Goal: Information Seeking & Learning: Learn about a topic

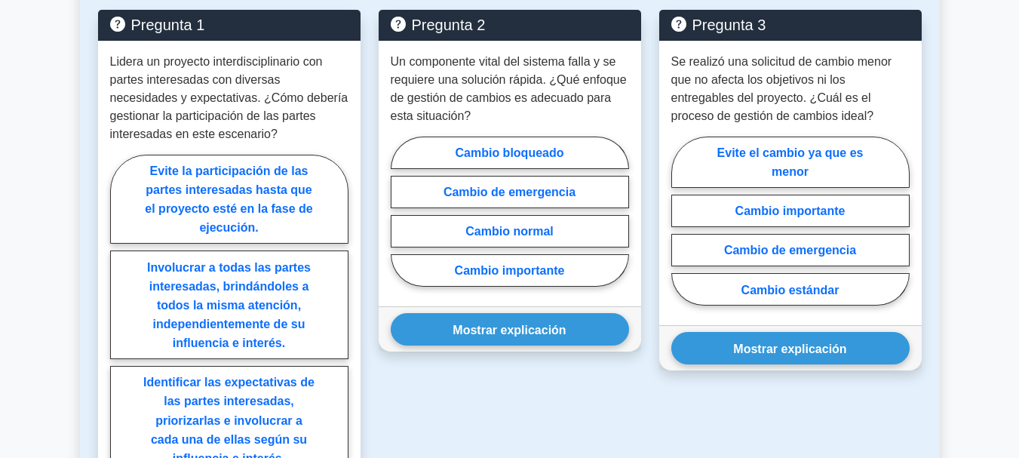
scroll to position [830, 0]
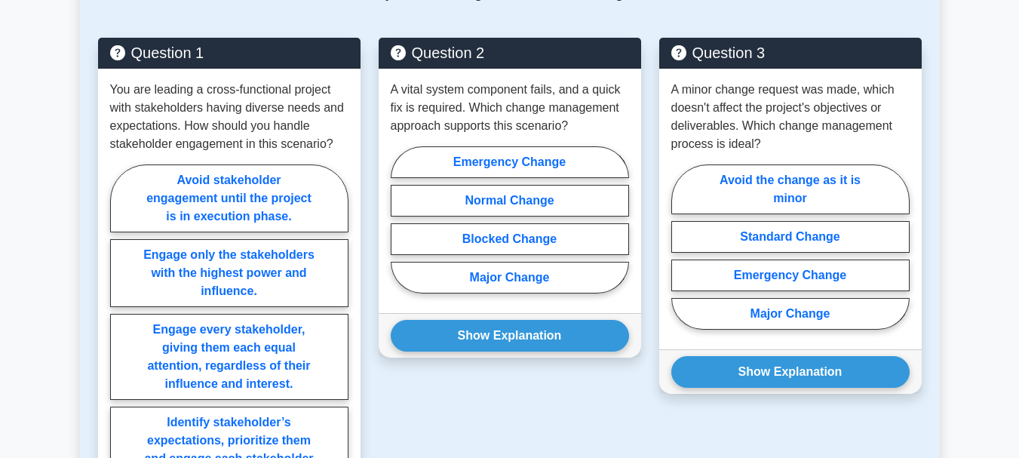
scroll to position [865, 0]
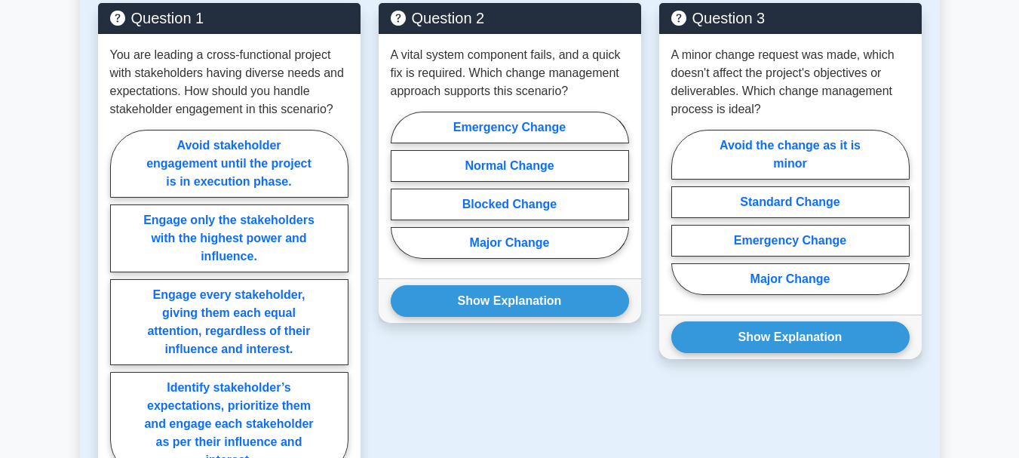
click at [957, 121] on main "Back to Project Management Professional (PMP) Test Flashcards Business Manageme…" at bounding box center [509, 198] width 1019 height 2028
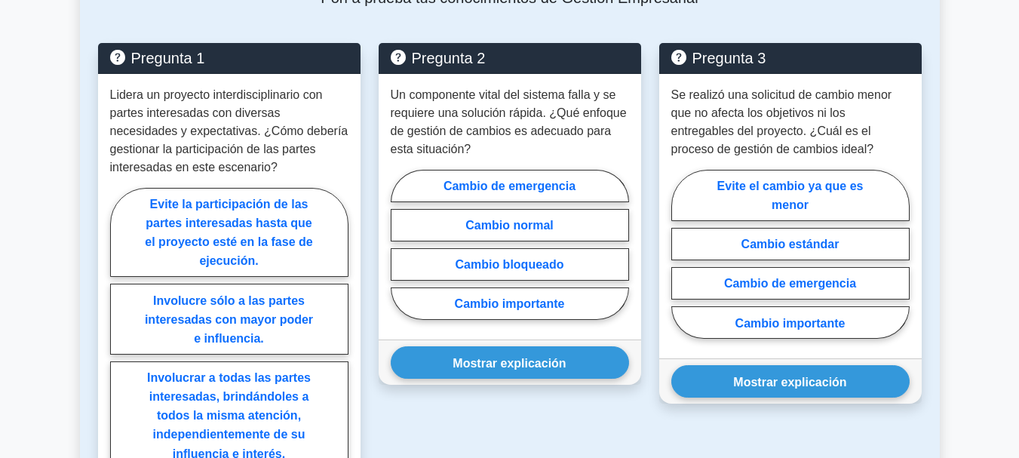
scroll to position [830, 0]
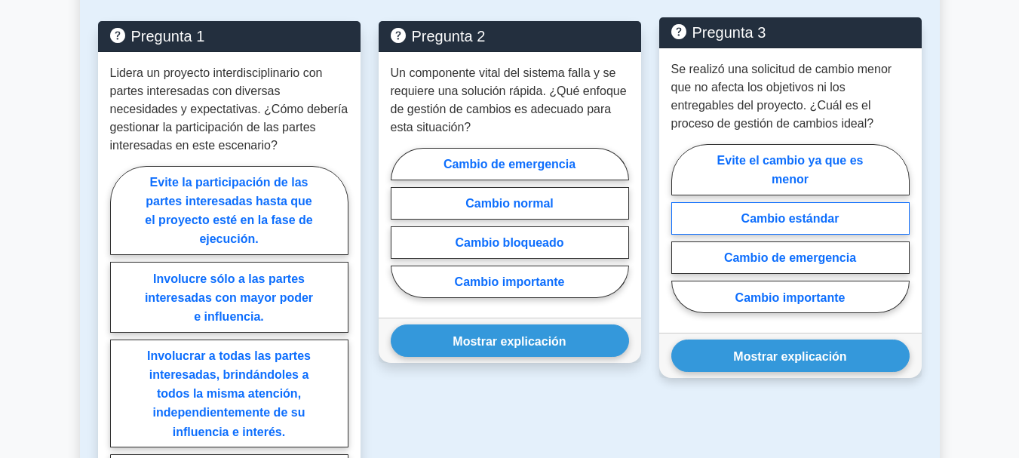
click at [878, 202] on label "Cambio estándar" at bounding box center [790, 218] width 238 height 32
click at [681, 228] on input "Cambio estándar" at bounding box center [676, 233] width 10 height 10
radio input "true"
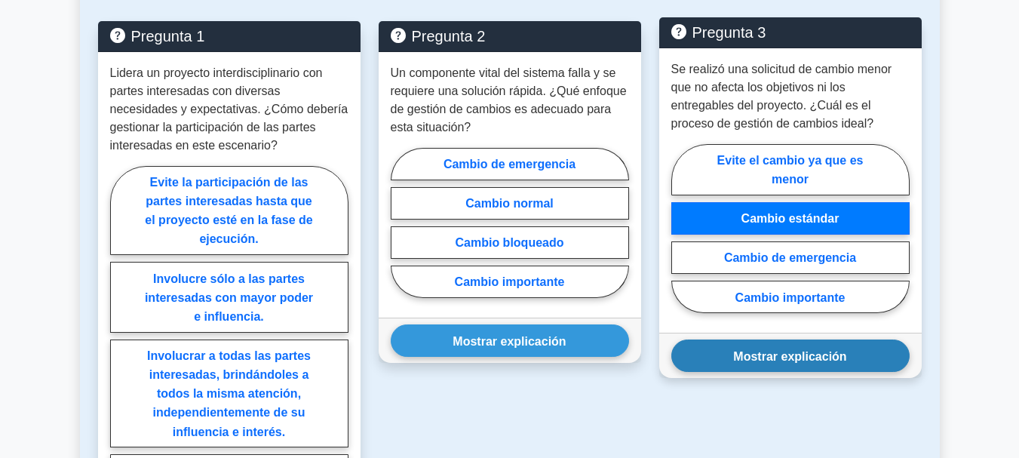
click at [839, 350] on button "Mostrar explicación" at bounding box center [790, 355] width 238 height 32
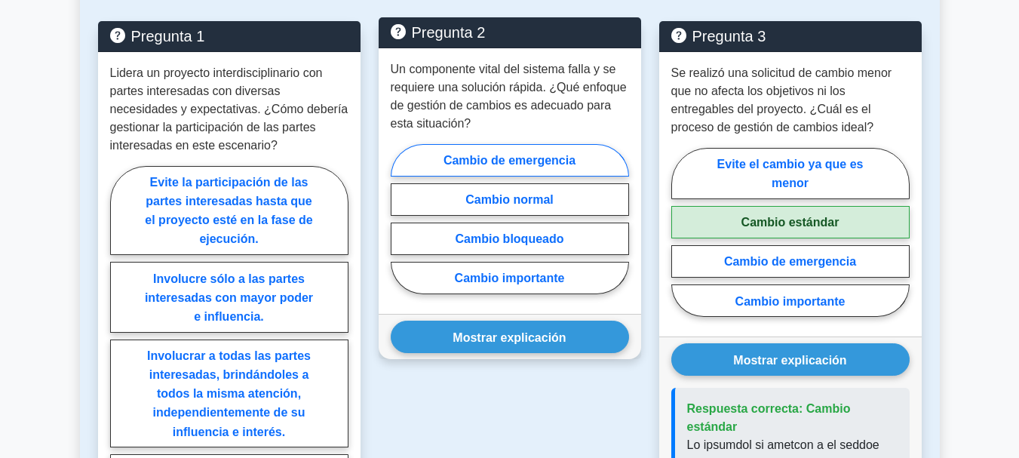
click at [561, 154] on font "Cambio de emergencia" at bounding box center [510, 160] width 132 height 13
click at [401, 218] on input "Cambio de emergencia" at bounding box center [396, 223] width 10 height 10
radio input "true"
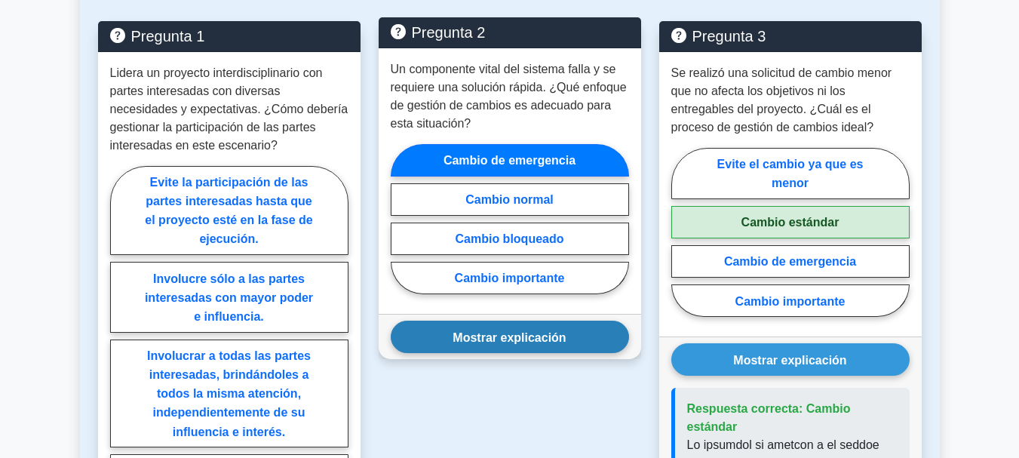
click at [542, 332] on button "Mostrar explicación" at bounding box center [510, 337] width 238 height 32
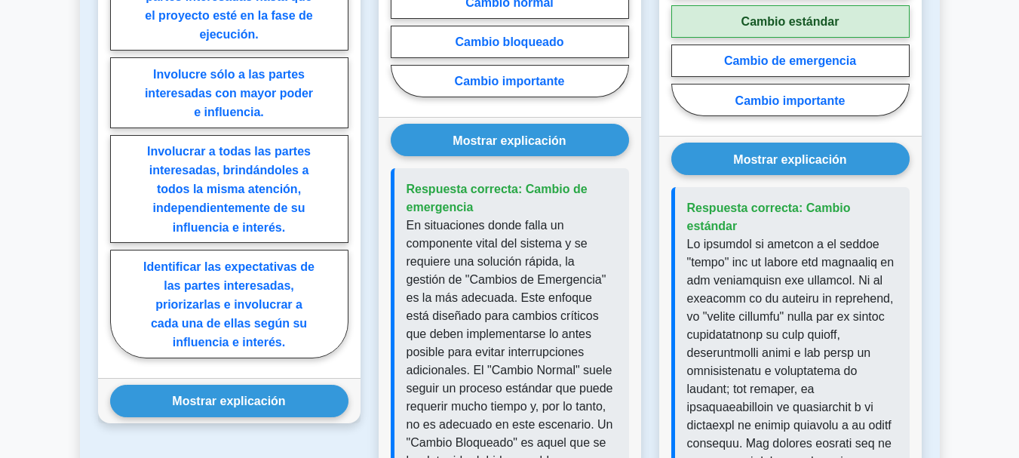
scroll to position [1056, 0]
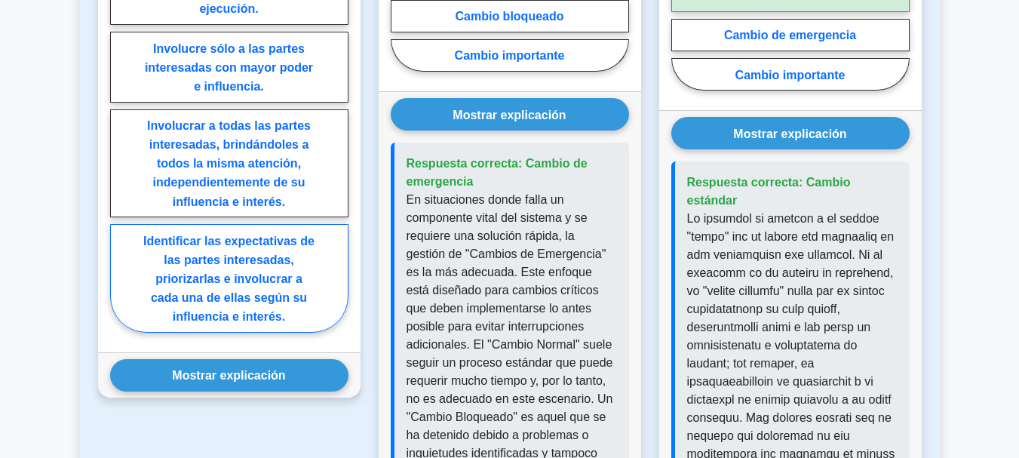
click at [238, 276] on font "Identificar las expectativas de las partes interesadas, priorizarlas e involucr…" at bounding box center [228, 278] width 171 height 89
click at [120, 143] on input "Identificar las expectativas de las partes interesadas, priorizarlas e involucr…" at bounding box center [115, 139] width 10 height 10
radio input "true"
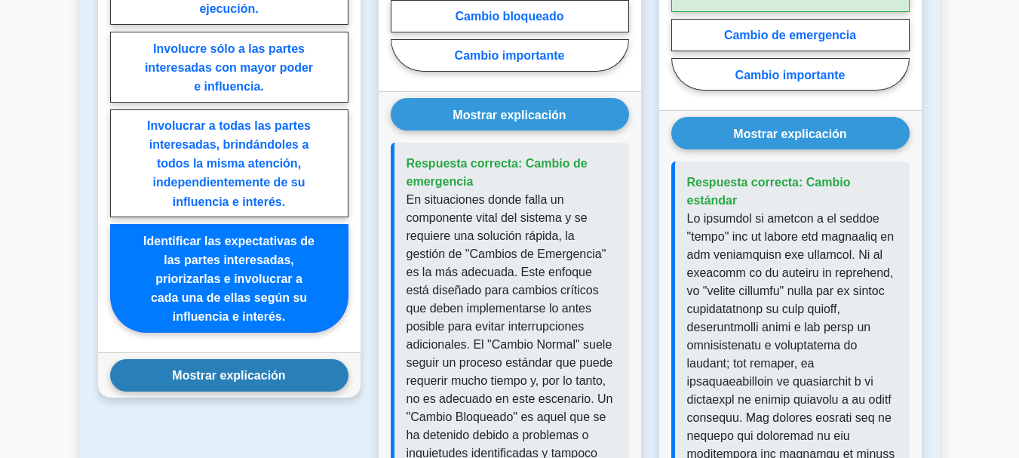
click at [248, 369] on font "Mostrar explicación" at bounding box center [228, 375] width 113 height 13
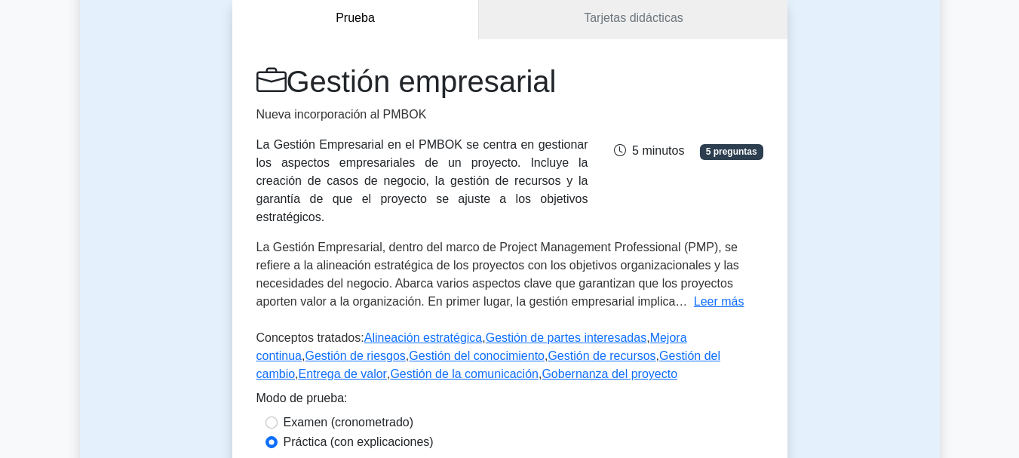
scroll to position [151, 0]
